Goal: Information Seeking & Learning: Learn about a topic

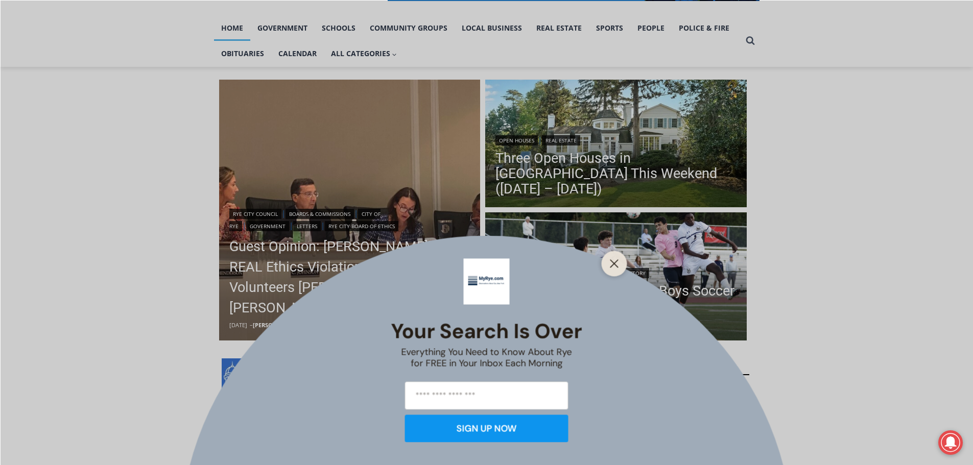
scroll to position [209, 0]
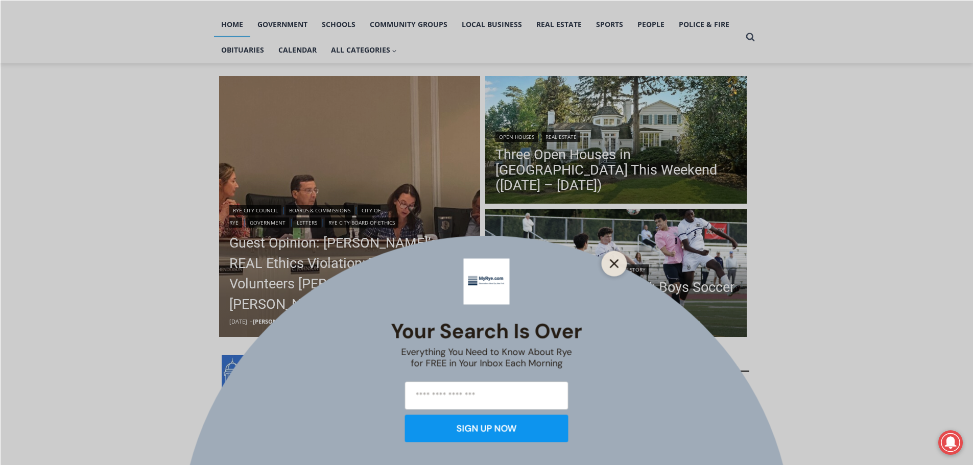
click at [612, 263] on icon "Close" at bounding box center [614, 263] width 9 height 9
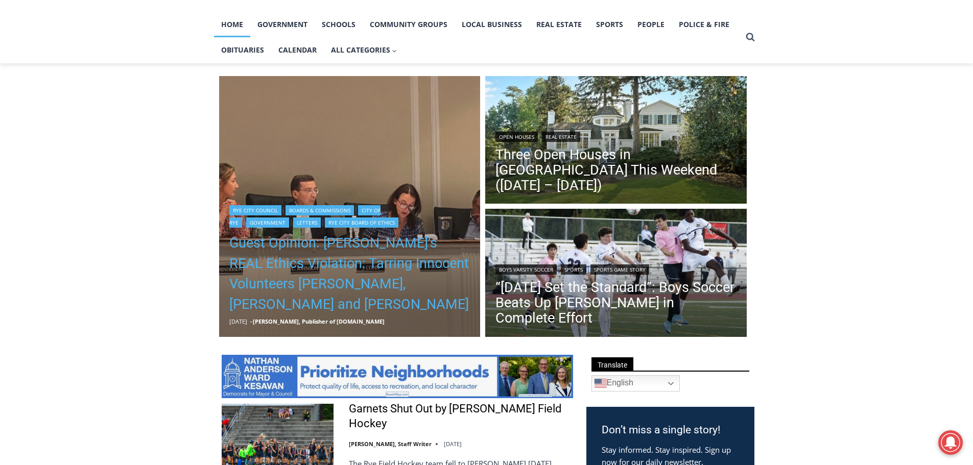
click at [282, 269] on link "Guest Opinion: [PERSON_NAME]’s REAL Ethics Violation: Tarring Innocent Voluntee…" at bounding box center [349, 274] width 241 height 82
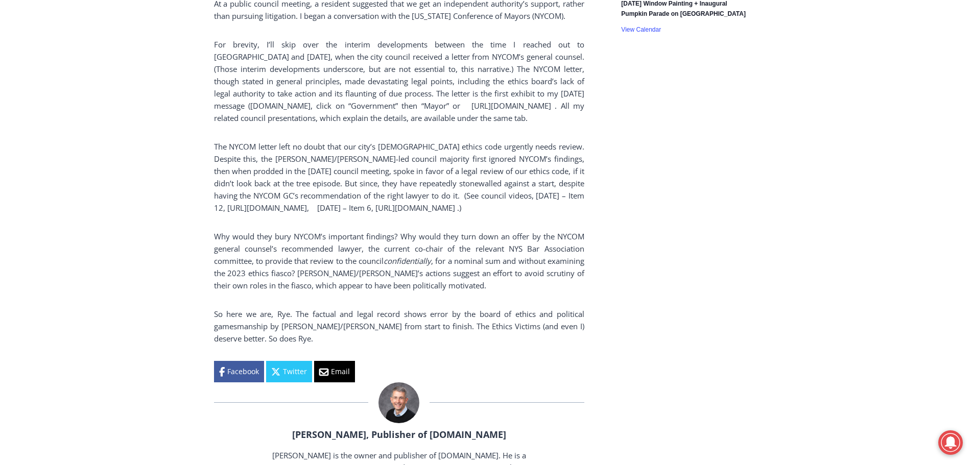
scroll to position [1935, 0]
